Goal: Book appointment/travel/reservation

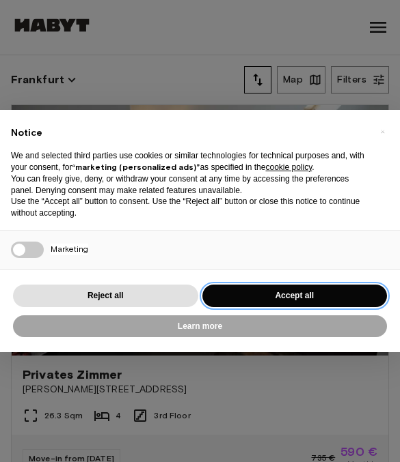
click at [249, 286] on button "Accept all" at bounding box center [294, 296] width 185 height 23
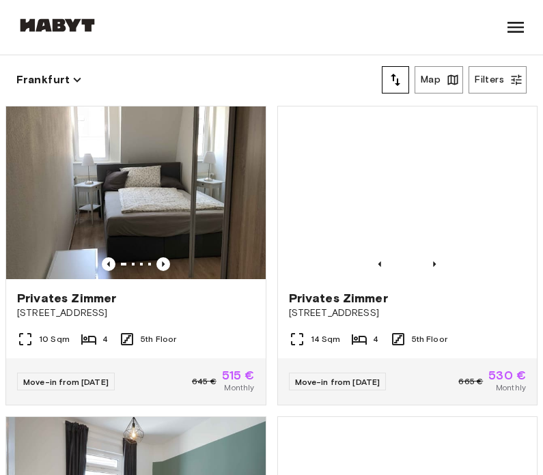
scroll to position [309, 0]
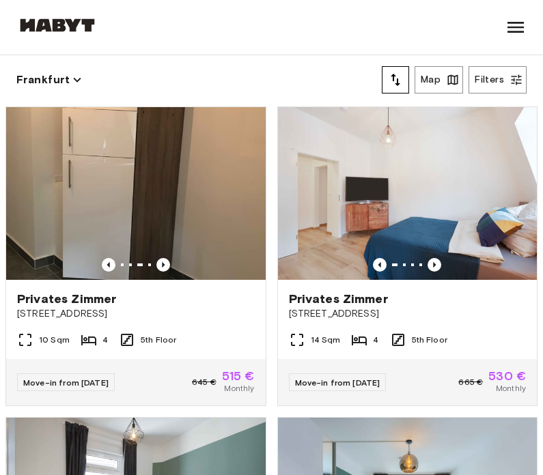
click at [44, 299] on span "Privates Zimmer" at bounding box center [66, 299] width 99 height 16
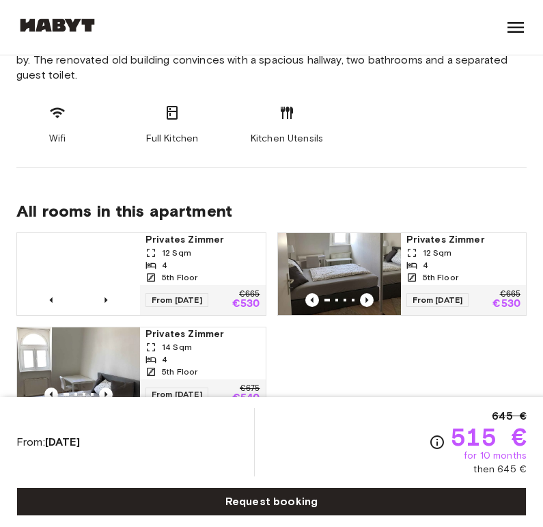
scroll to position [605, 0]
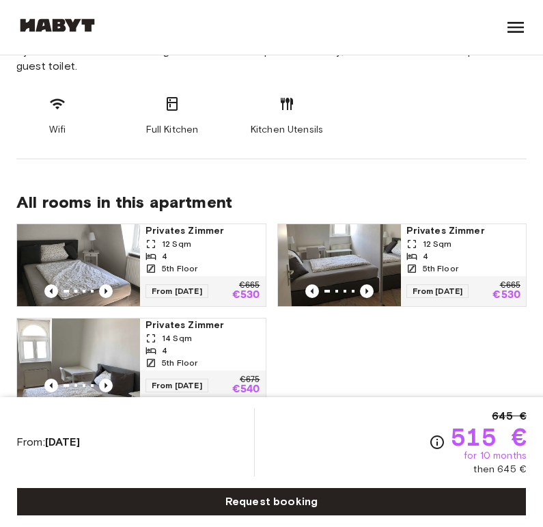
click at [77, 249] on img at bounding box center [78, 265] width 123 height 82
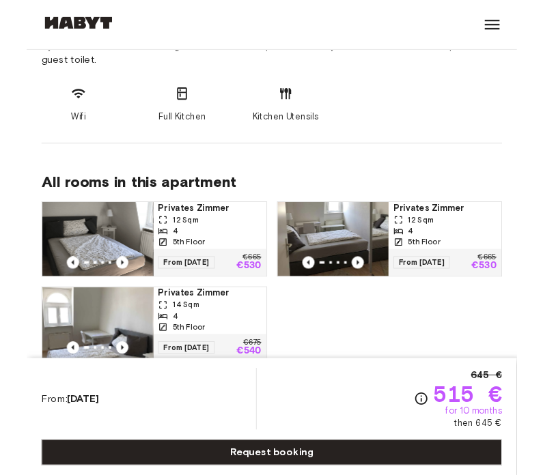
scroll to position [659, 0]
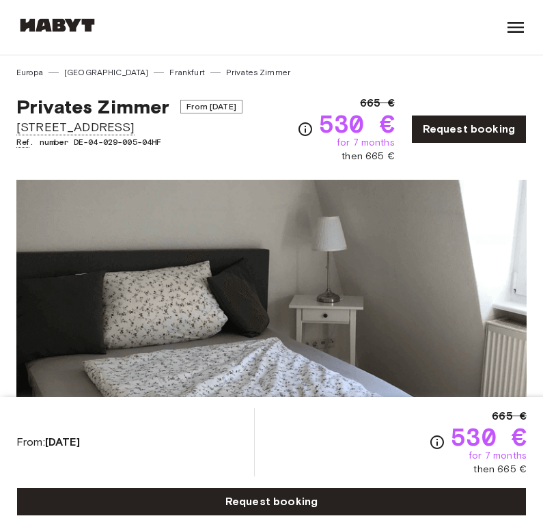
click at [441, 133] on link "Request booking" at bounding box center [468, 129] width 115 height 29
